Goal: Book appointment/travel/reservation

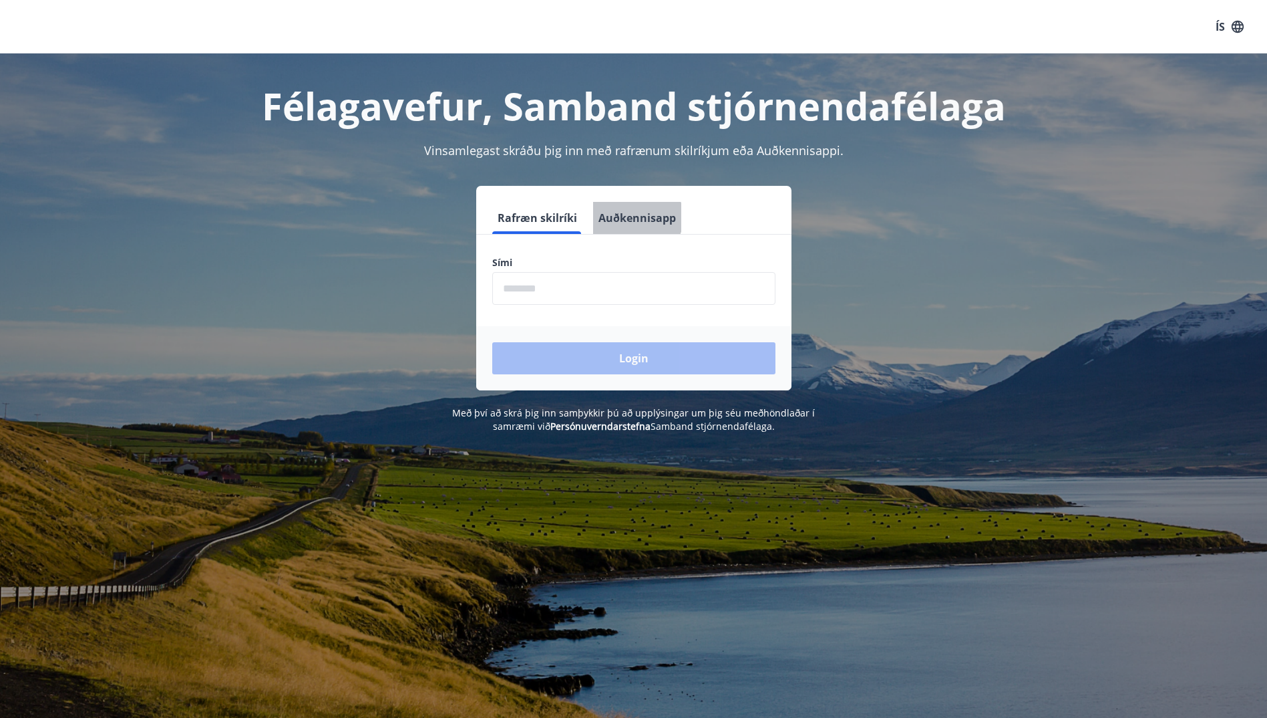
click at [634, 217] on button "Auðkennisapp" at bounding box center [637, 218] width 88 height 32
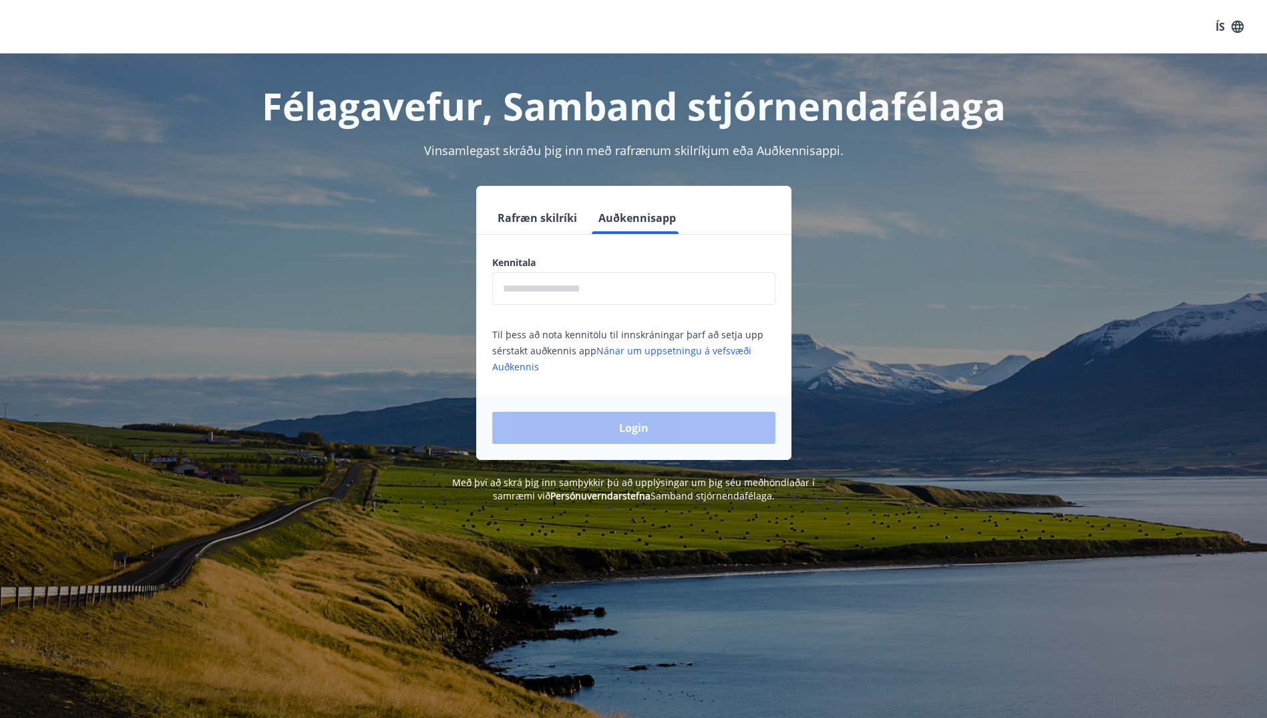
click at [595, 281] on input "text" at bounding box center [633, 288] width 283 height 33
type input "**********"
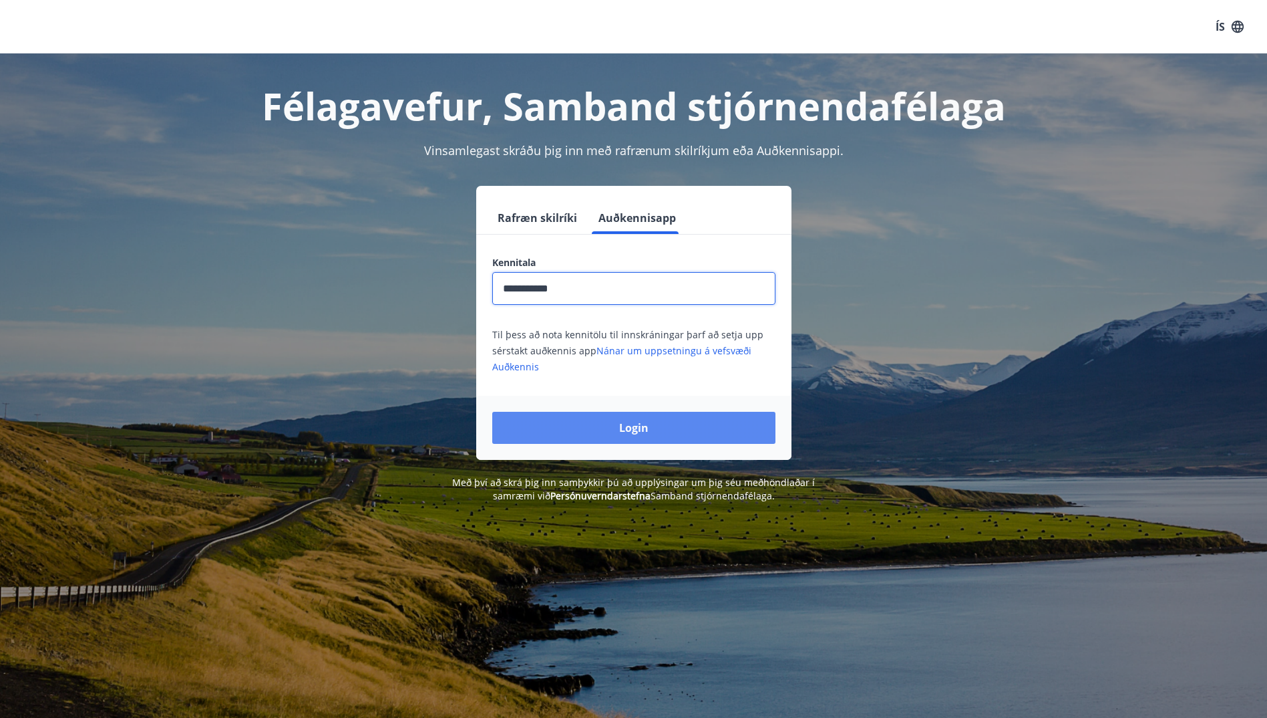
click at [629, 332] on button "Login" at bounding box center [633, 428] width 283 height 32
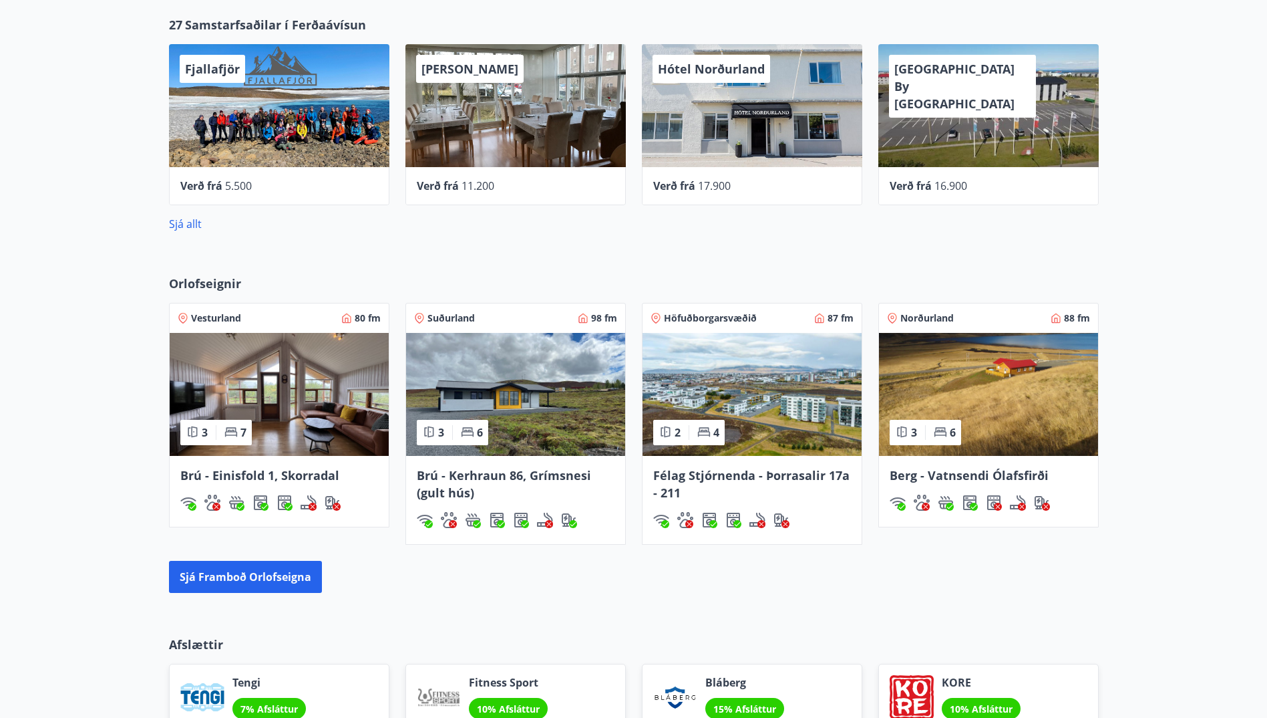
scroll to position [735, 0]
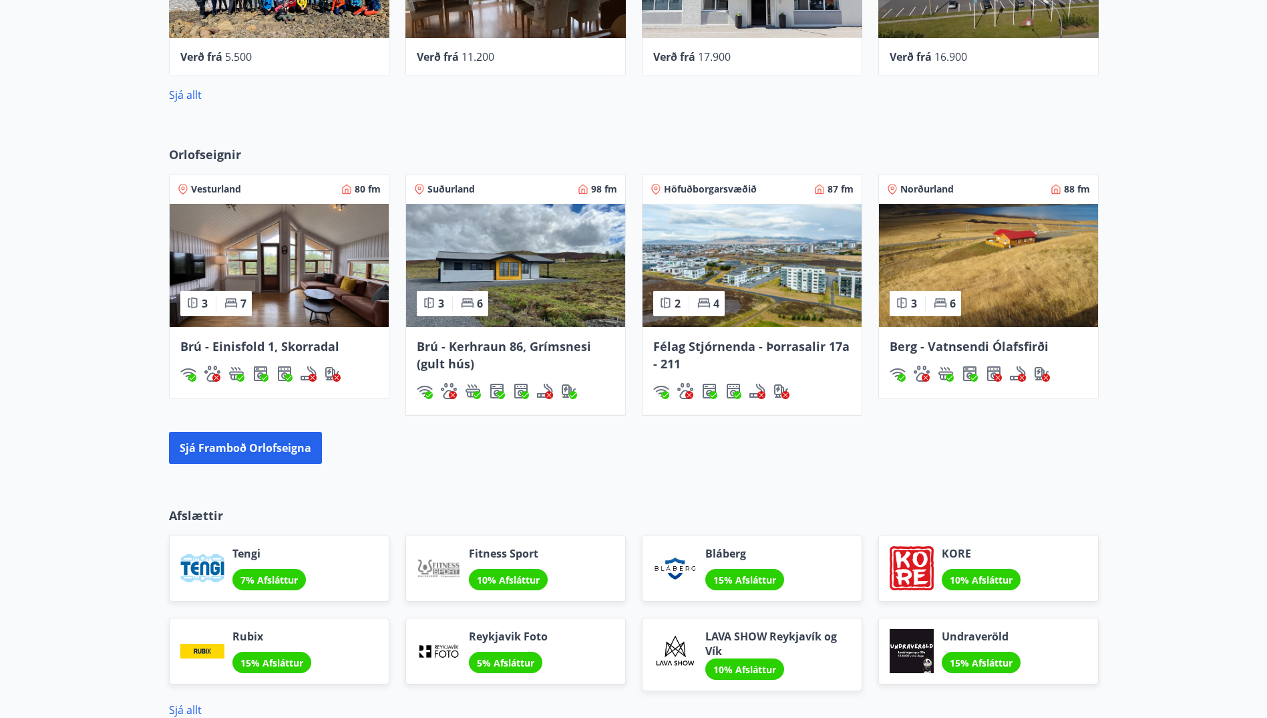
click at [553, 273] on img at bounding box center [515, 265] width 219 height 123
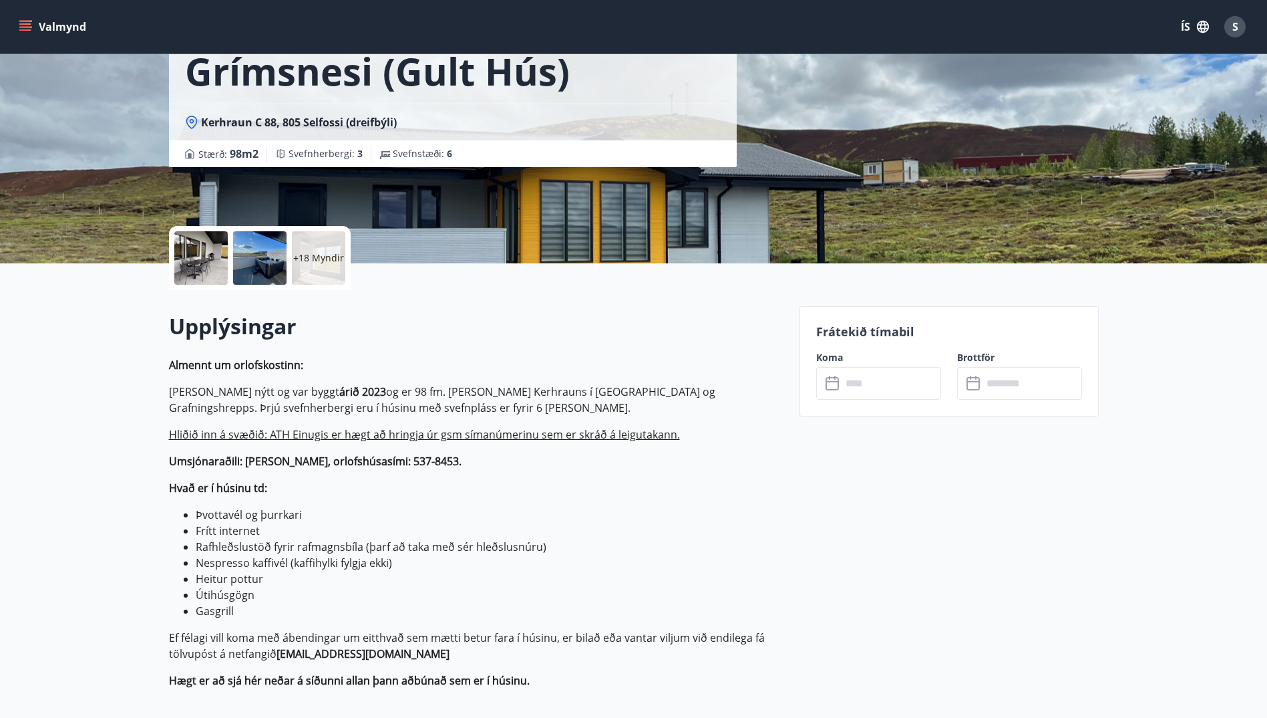
scroll to position [135, 0]
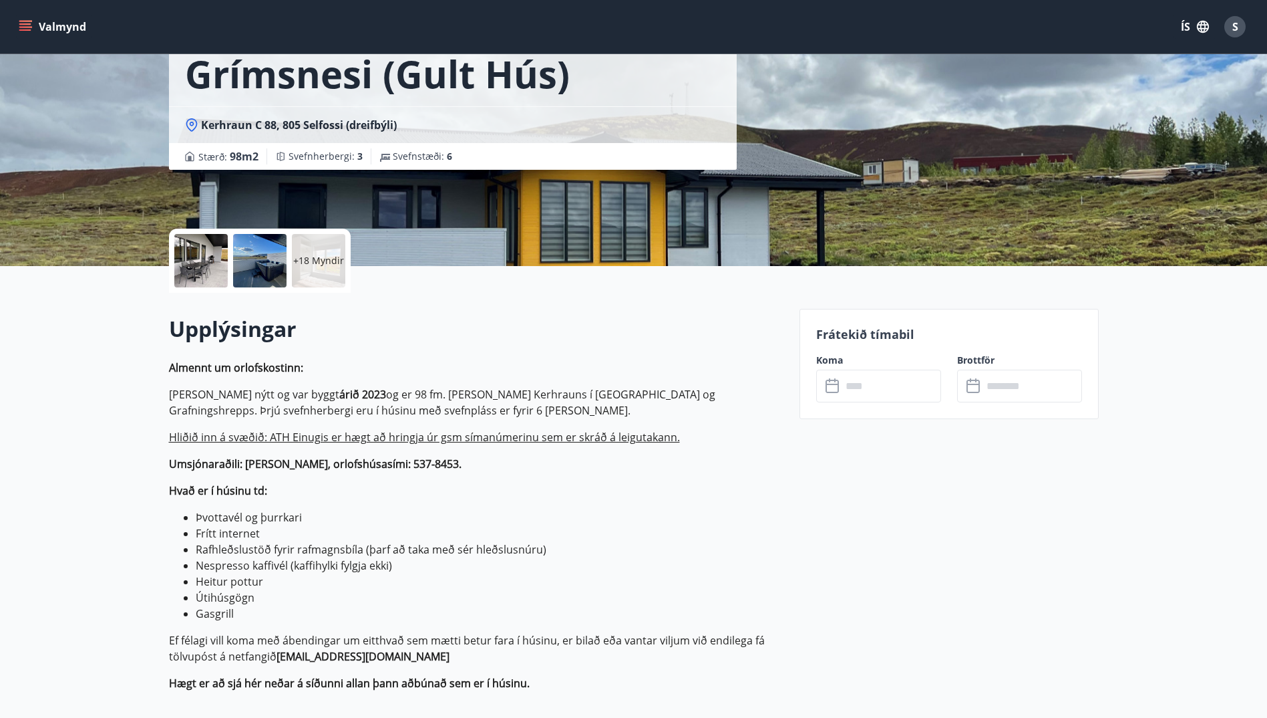
click at [866, 390] on input "text" at bounding box center [892, 385] width 100 height 33
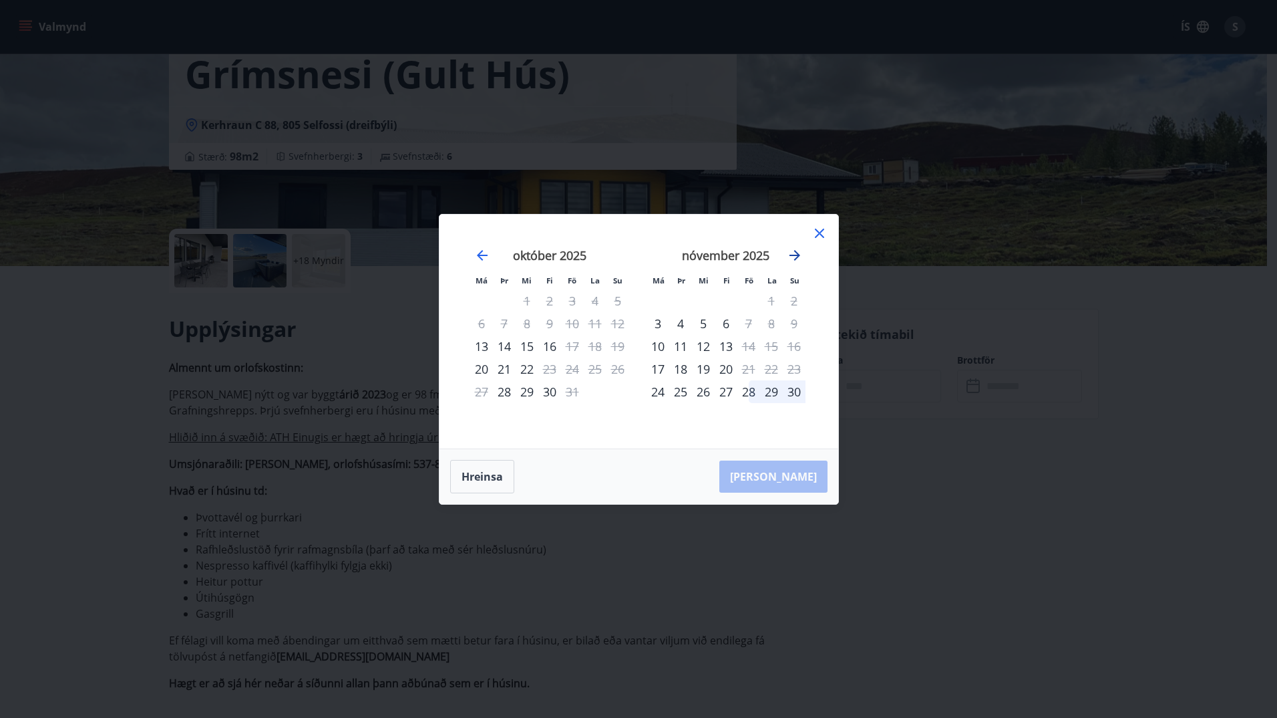
click at [794, 255] on icon "Move forward to switch to the next month." at bounding box center [795, 255] width 11 height 11
click at [822, 232] on icon at bounding box center [820, 233] width 16 height 16
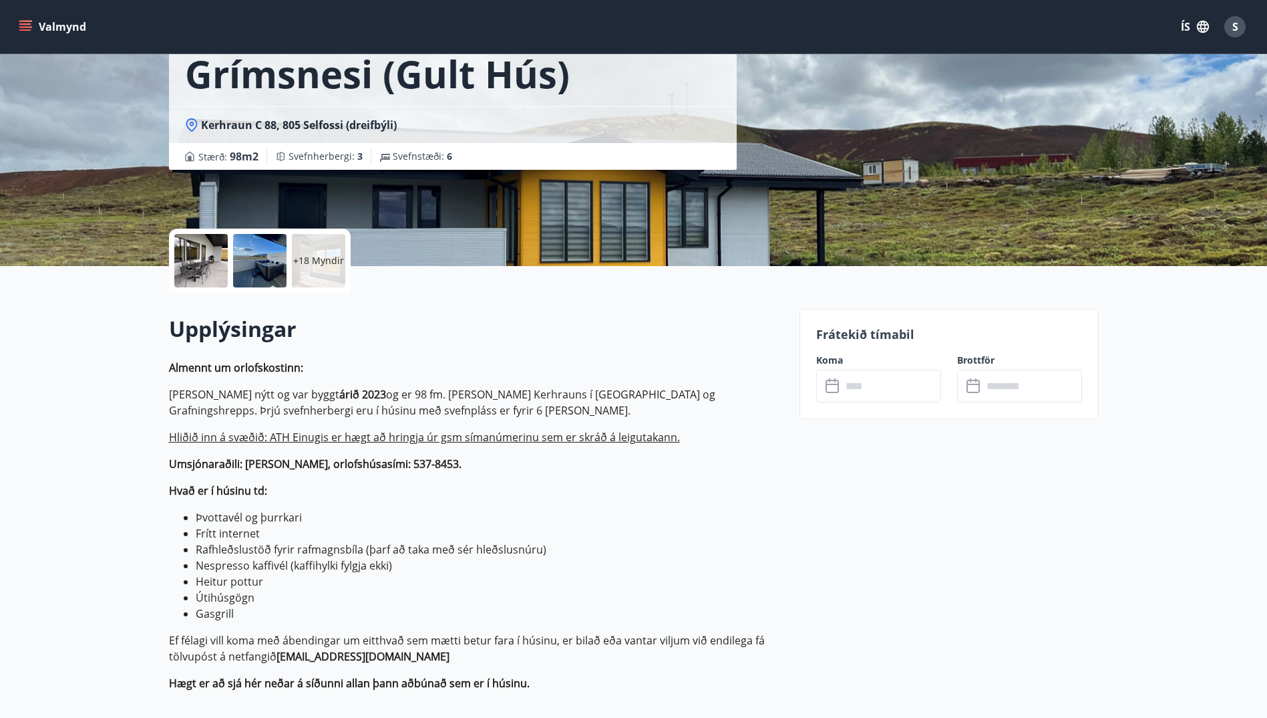
click at [31, 23] on icon "menu" at bounding box center [25, 26] width 13 height 13
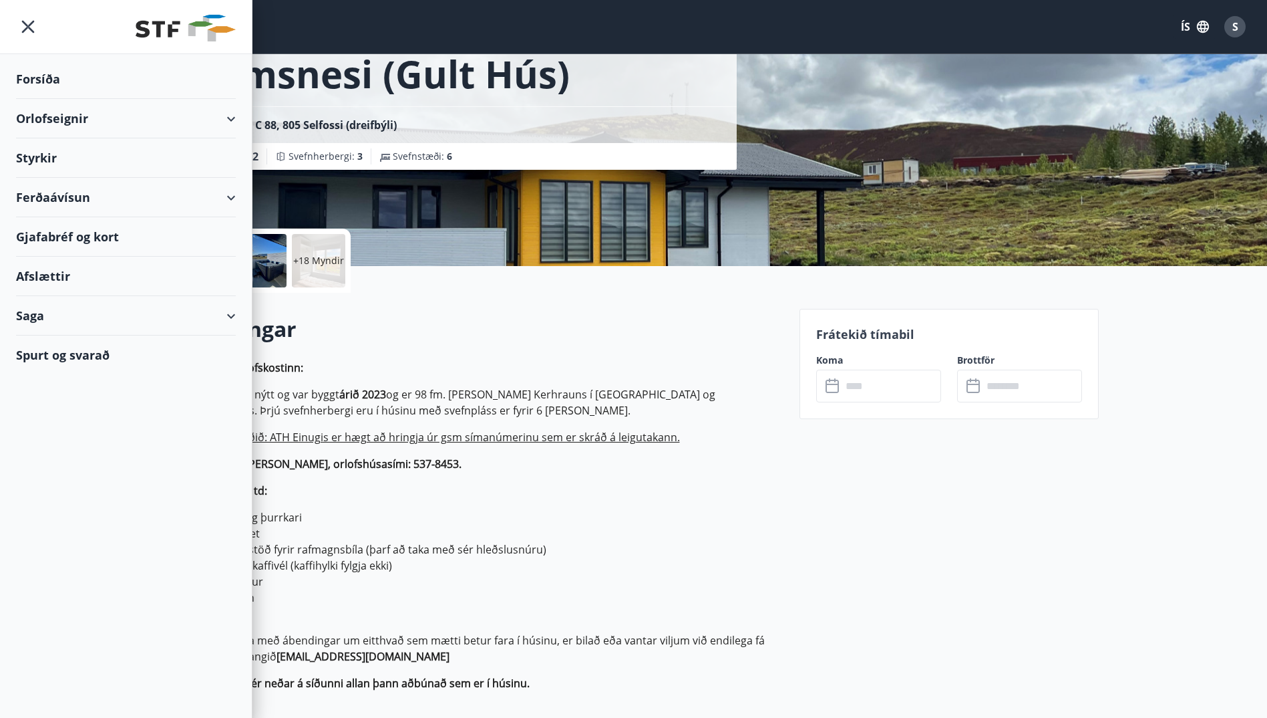
click at [100, 124] on div "Orlofseignir" at bounding box center [126, 118] width 220 height 39
